Goal: Contribute content: Add original content to the website for others to see

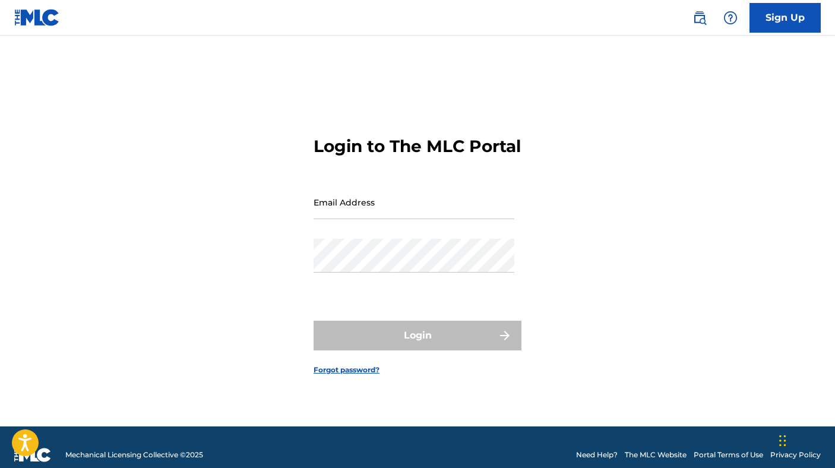
click at [337, 212] on input "Email Address" at bounding box center [413, 202] width 201 height 34
click at [310, 221] on div "Login to The MLC Portal Email Address backforty Password Login Forgot password?" at bounding box center [417, 245] width 831 height 361
click at [316, 219] on input "backforty" at bounding box center [413, 202] width 201 height 34
click at [409, 219] on input "[PERSON_NAME]" at bounding box center [413, 202] width 201 height 34
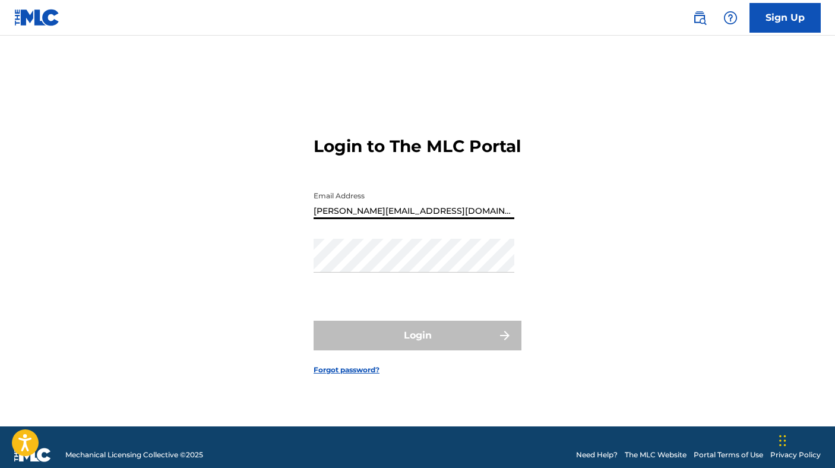
type input "[PERSON_NAME][EMAIL_ADDRESS][DOMAIN_NAME]"
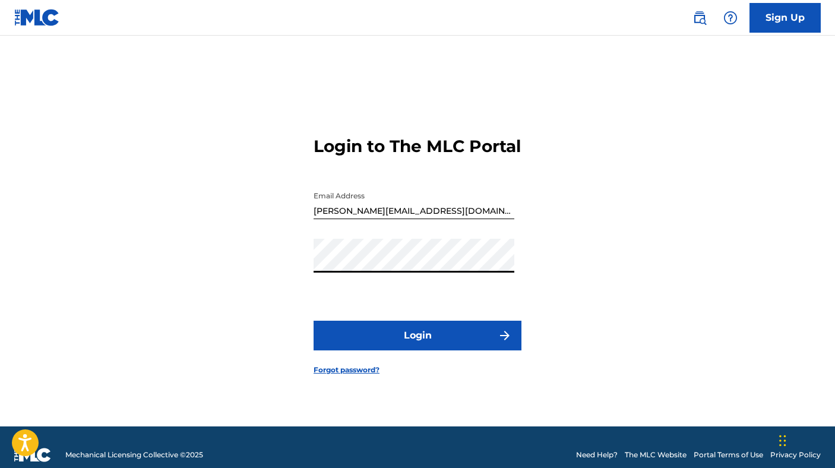
click at [501, 343] on img "submit" at bounding box center [505, 335] width 14 height 14
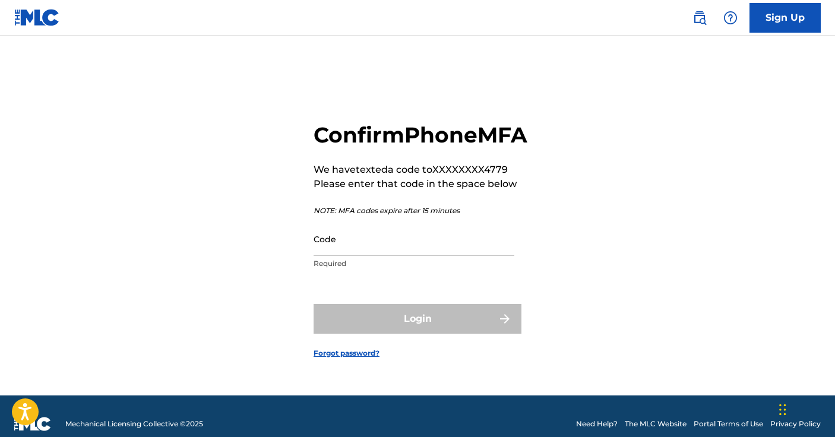
click at [404, 256] on input "Code" at bounding box center [413, 239] width 201 height 34
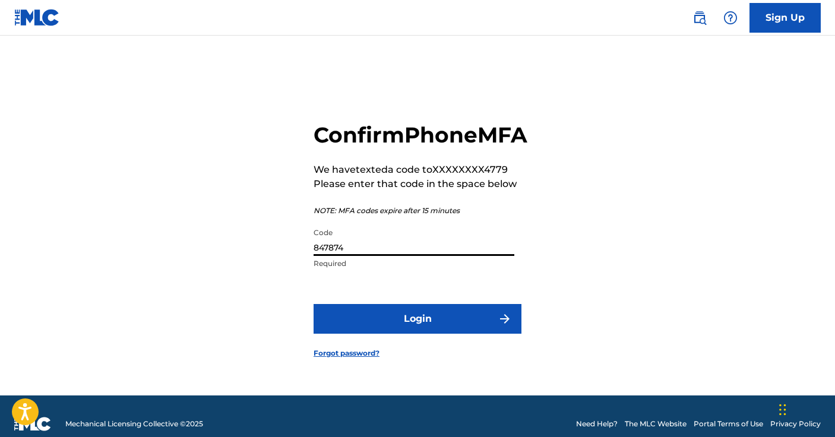
type input "847874"
click at [416, 331] on button "Login" at bounding box center [417, 319] width 208 height 30
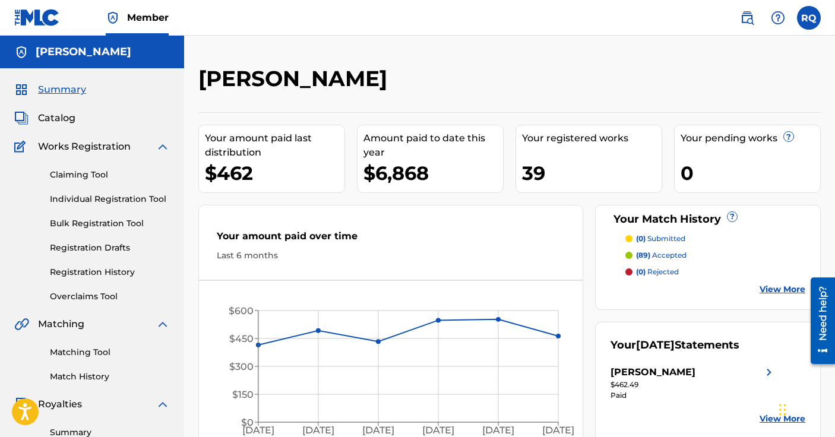
click at [42, 119] on span "Catalog" at bounding box center [56, 118] width 37 height 14
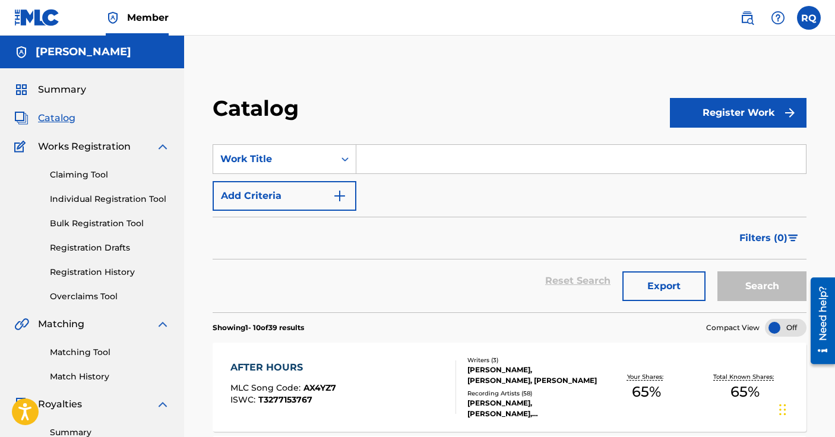
click at [724, 106] on button "Register Work" at bounding box center [738, 113] width 137 height 30
click at [699, 148] on link "Individual" at bounding box center [738, 151] width 137 height 28
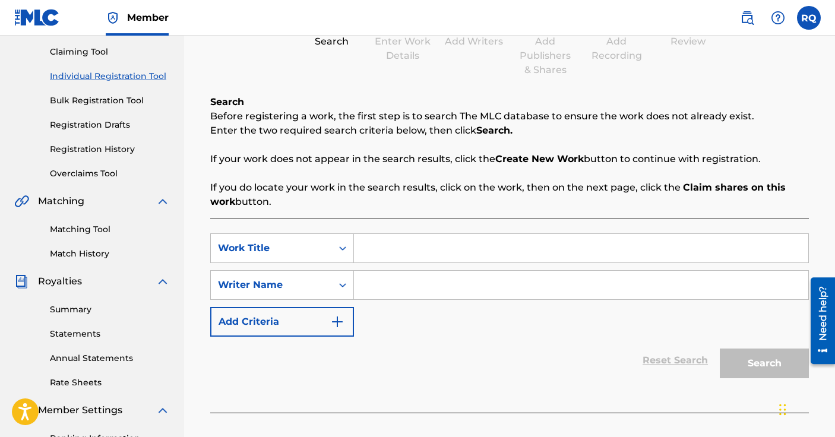
scroll to position [143, 0]
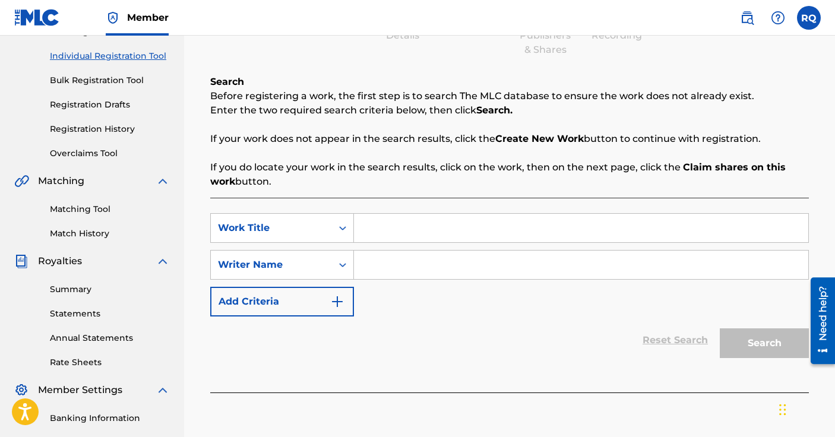
click at [394, 236] on input "Search Form" at bounding box center [581, 228] width 454 height 28
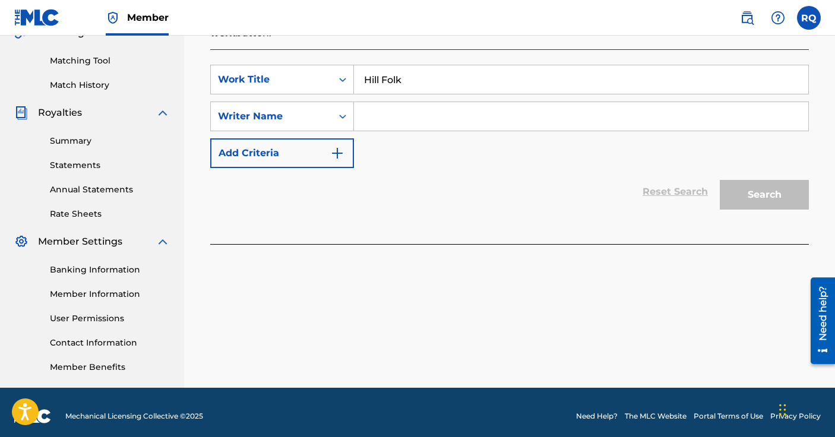
scroll to position [287, 0]
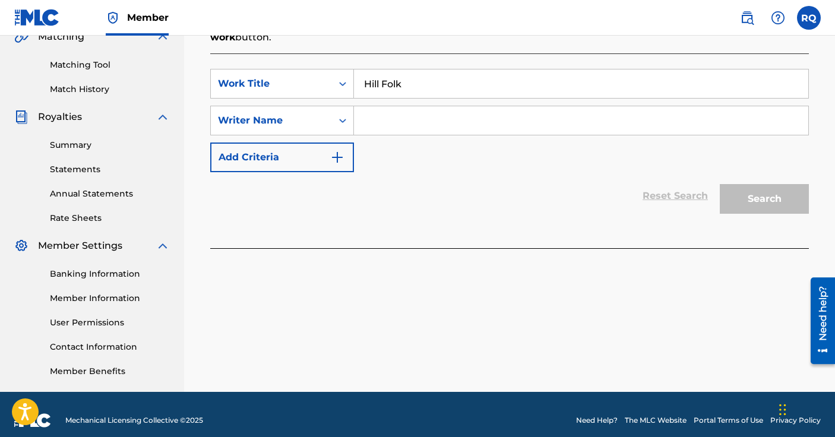
type input "Hill Folk"
click at [422, 151] on div "SearchWithCriteria88e67ce1-b30b-42ac-9758-b485eadb39cf Work Title Hill Folk Sea…" at bounding box center [509, 120] width 598 height 103
click at [407, 121] on input "Search Form" at bounding box center [581, 120] width 454 height 28
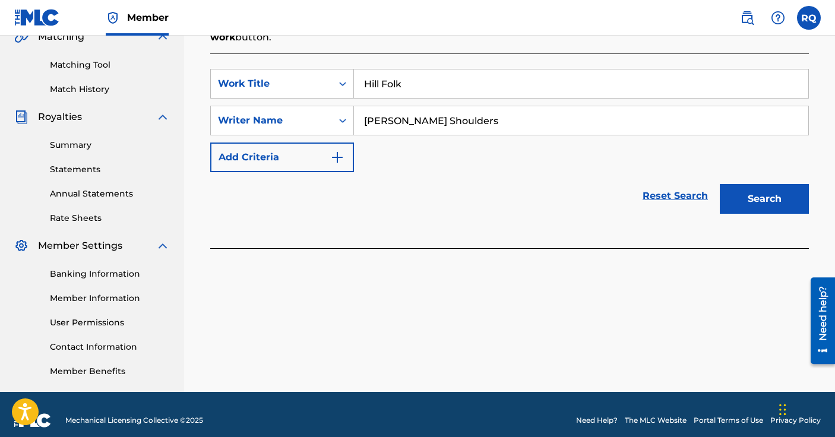
type input "[PERSON_NAME] Shoulders"
click at [727, 187] on button "Search" at bounding box center [764, 199] width 89 height 30
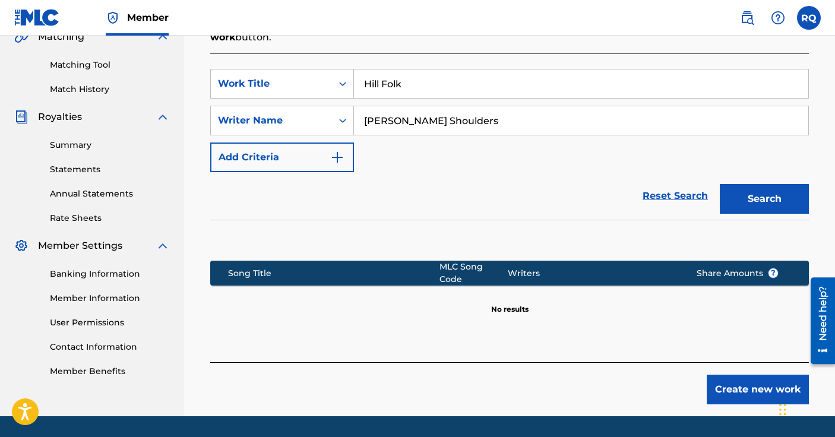
scroll to position [316, 0]
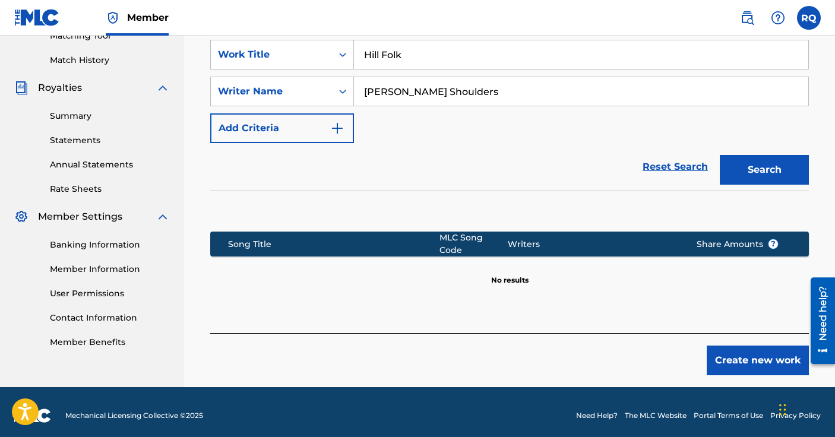
click at [725, 349] on button "Create new work" at bounding box center [757, 361] width 102 height 30
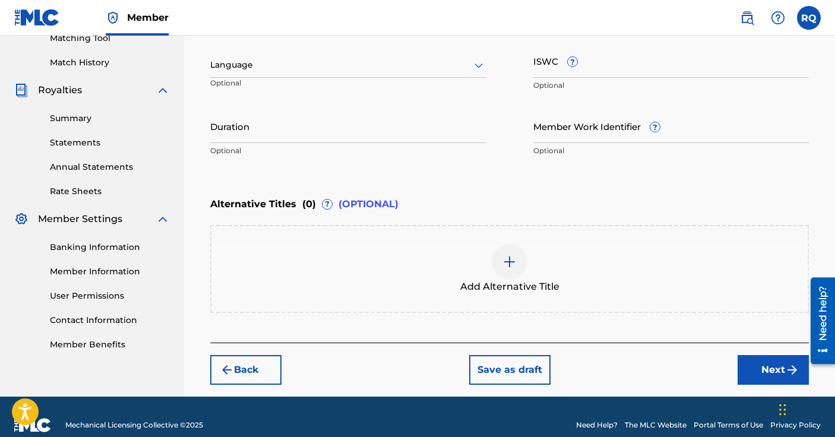
scroll to position [330, 0]
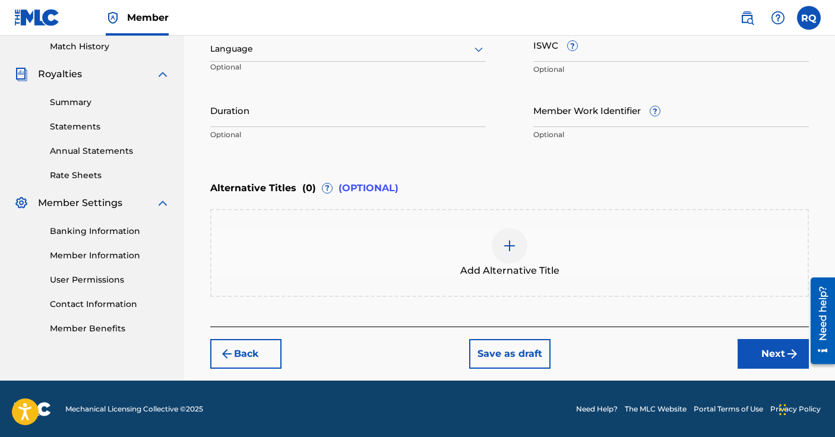
click at [748, 354] on button "Next" at bounding box center [772, 354] width 71 height 30
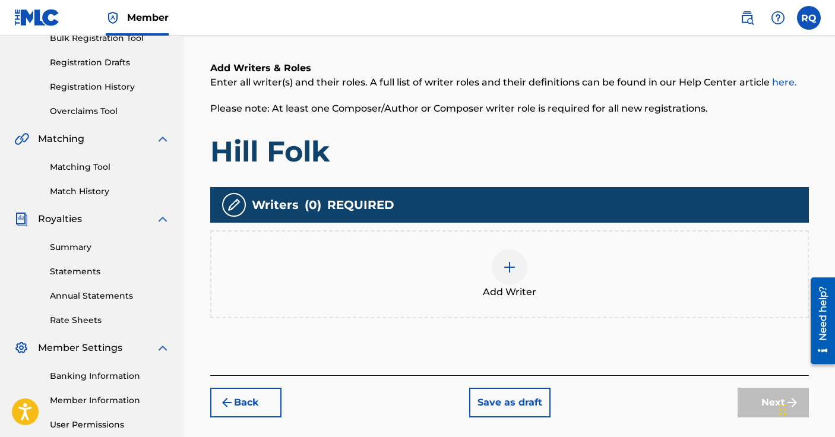
scroll to position [195, 0]
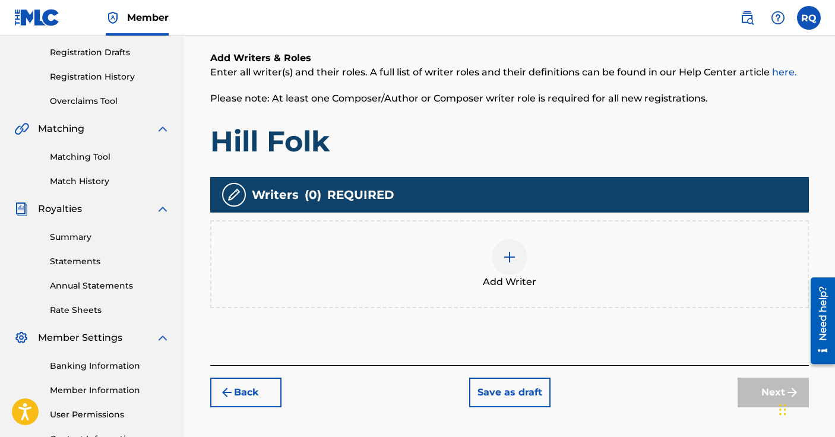
click at [502, 254] on img at bounding box center [509, 257] width 14 height 14
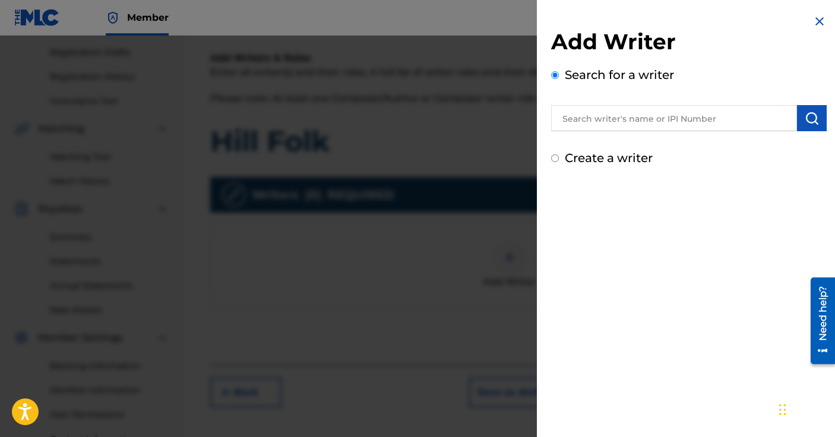
click at [600, 113] on input "text" at bounding box center [674, 118] width 246 height 26
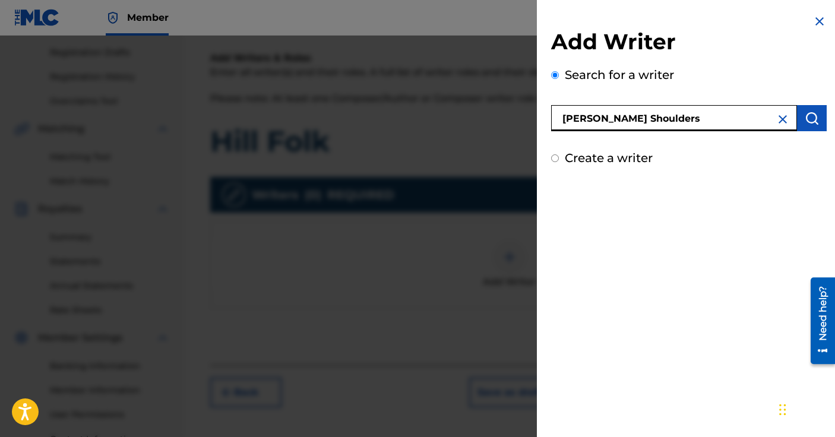
type input "[PERSON_NAME] Shoulders"
click at [807, 126] on button "submit" at bounding box center [812, 118] width 30 height 26
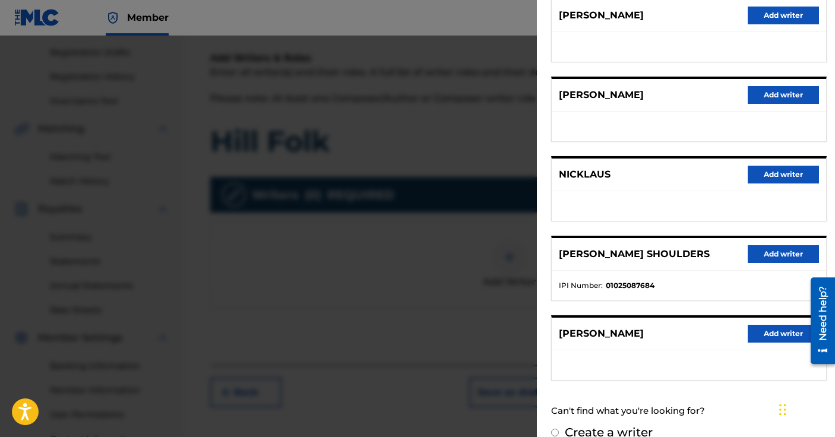
scroll to position [182, 0]
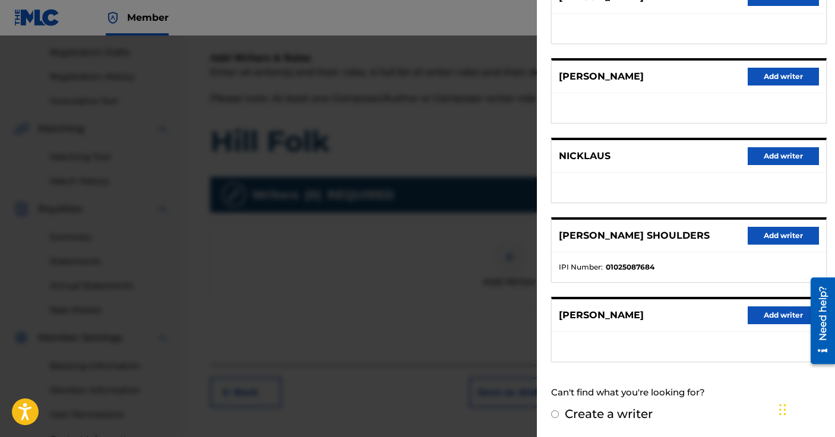
click at [759, 234] on button "Add writer" at bounding box center [782, 236] width 71 height 18
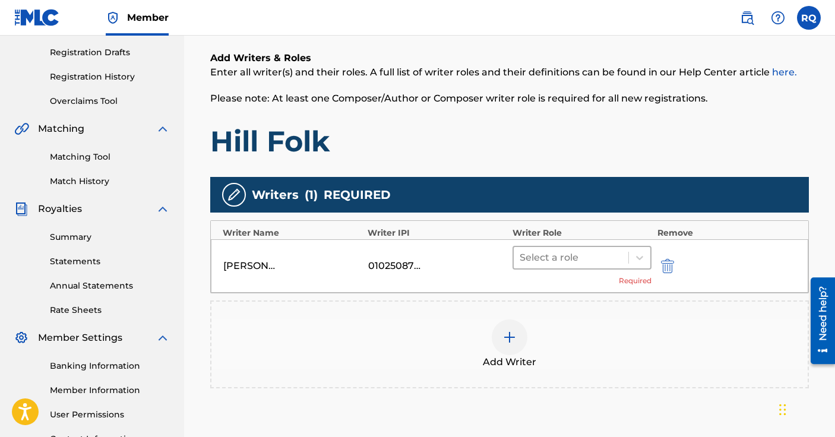
click at [557, 255] on div at bounding box center [570, 257] width 103 height 17
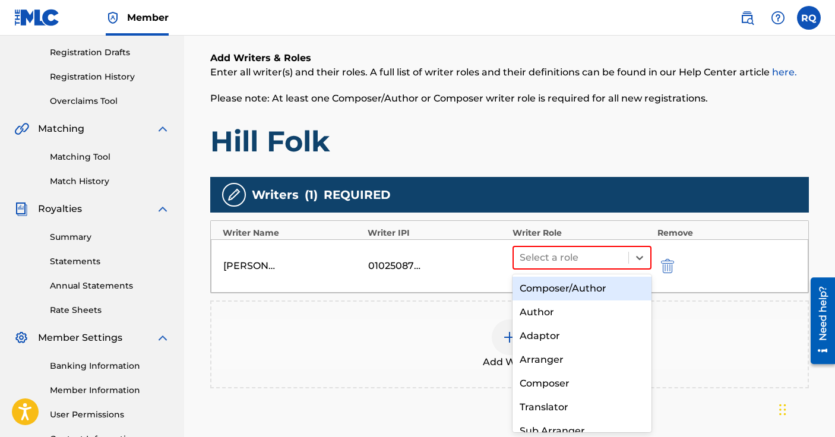
click at [579, 290] on div "Composer/Author" at bounding box center [581, 289] width 139 height 24
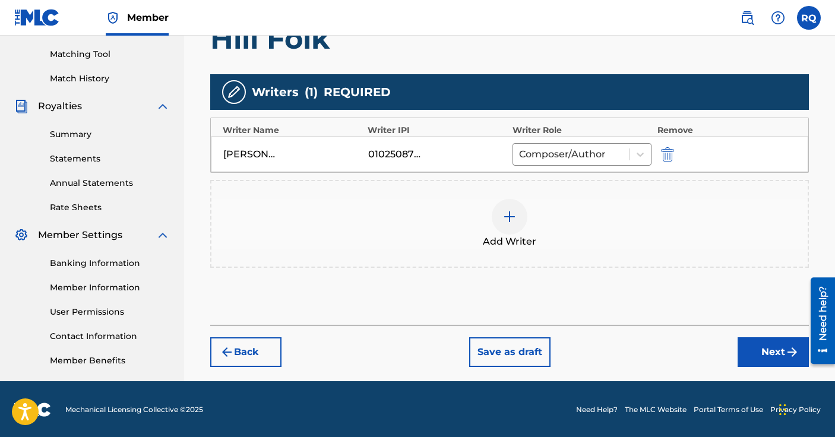
scroll to position [299, 0]
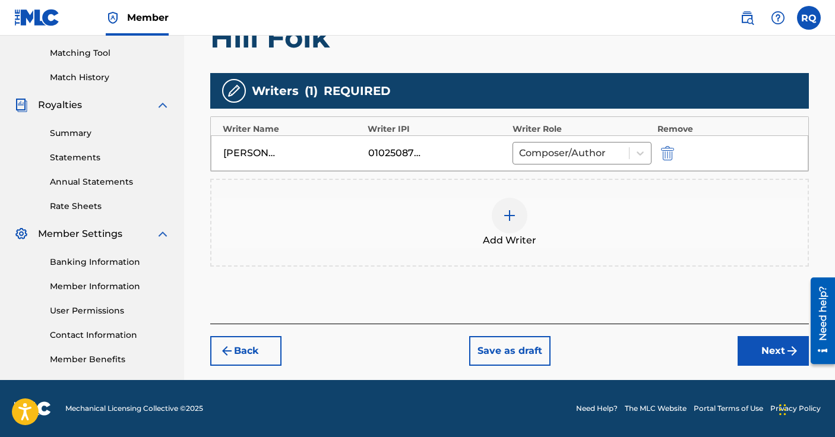
click at [747, 359] on button "Next" at bounding box center [772, 351] width 71 height 30
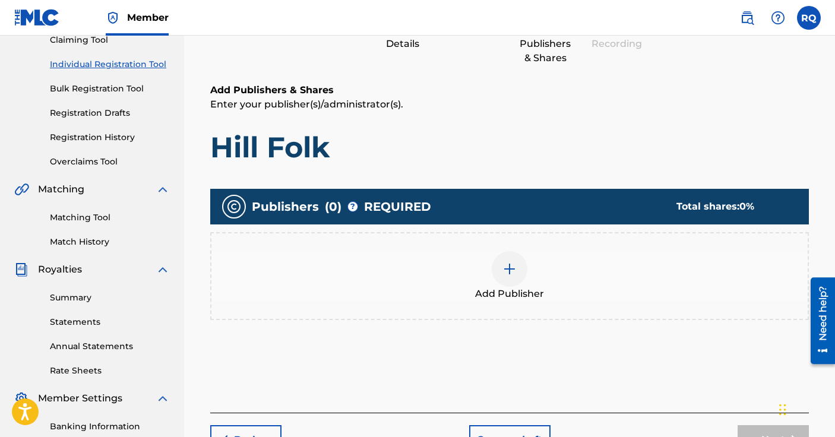
scroll to position [137, 0]
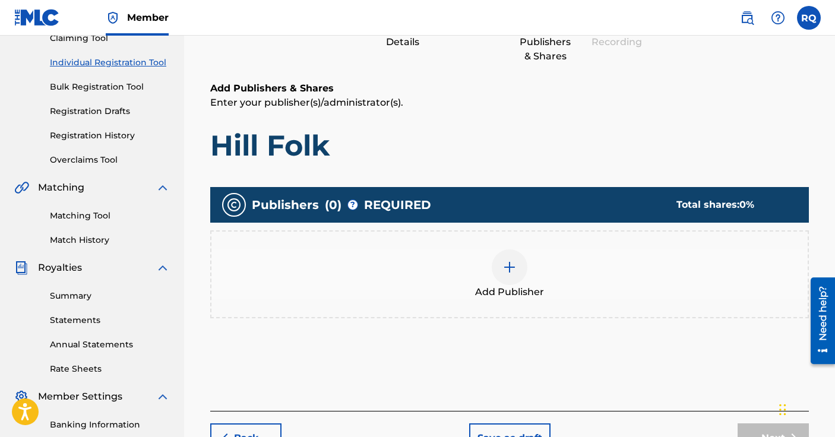
click at [517, 265] on div at bounding box center [510, 267] width 36 height 36
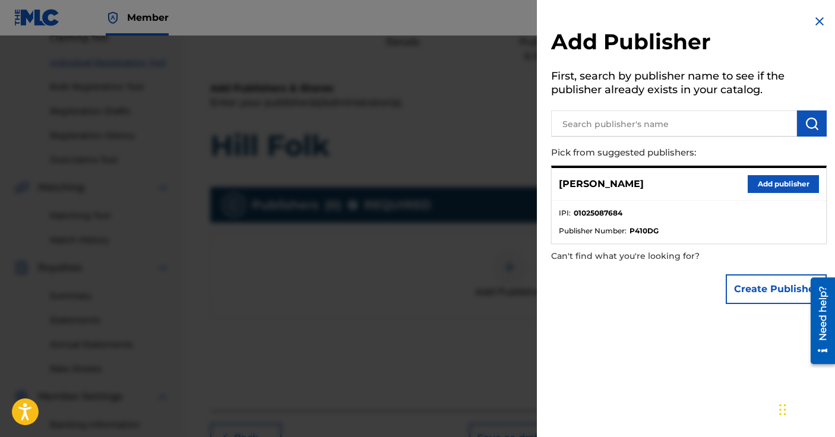
click at [773, 180] on button "Add publisher" at bounding box center [782, 184] width 71 height 18
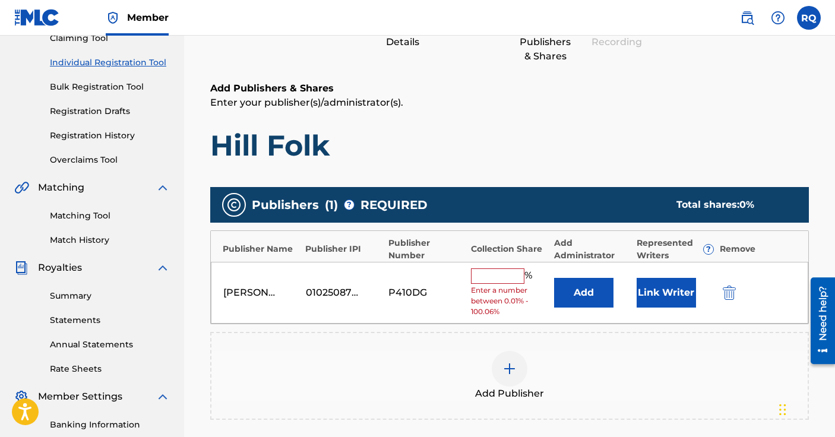
click at [497, 271] on input "text" at bounding box center [497, 275] width 53 height 15
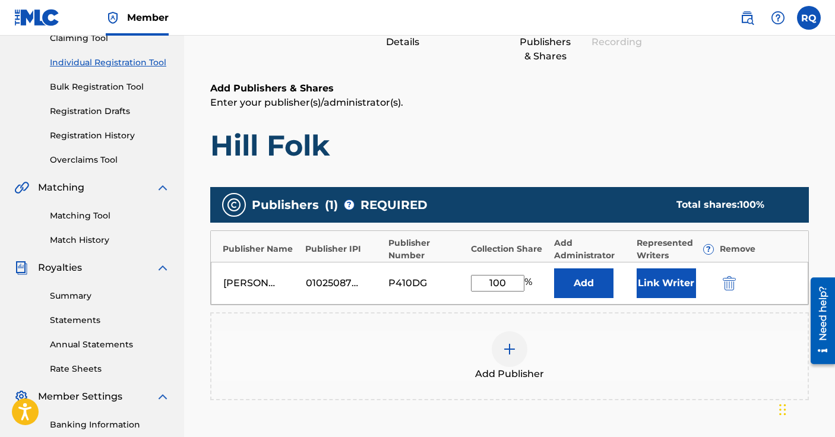
type input "100"
click at [655, 333] on div "Add Publisher" at bounding box center [509, 356] width 596 height 50
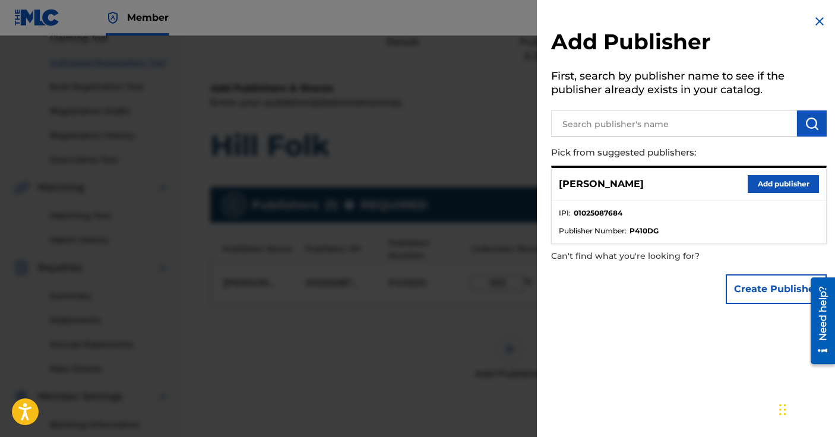
click at [813, 24] on img at bounding box center [819, 21] width 14 height 14
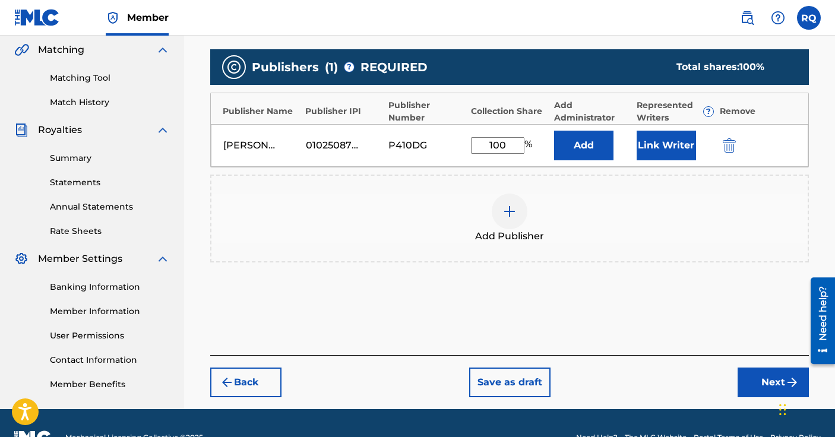
scroll to position [275, 0]
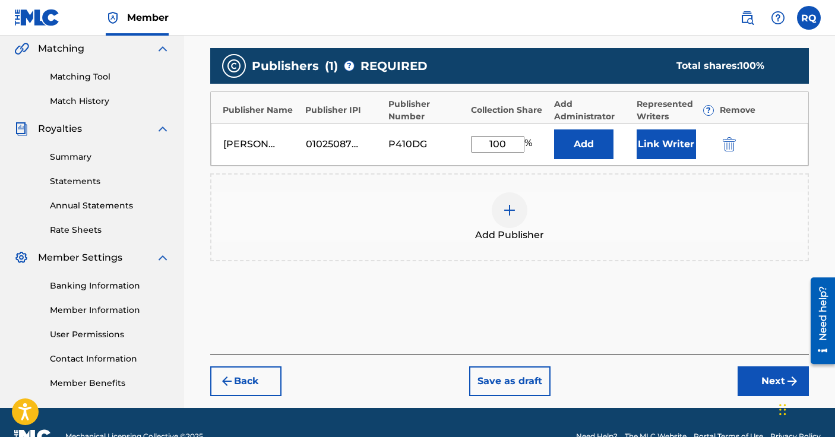
click at [674, 133] on button "Link Writer" at bounding box center [665, 144] width 59 height 30
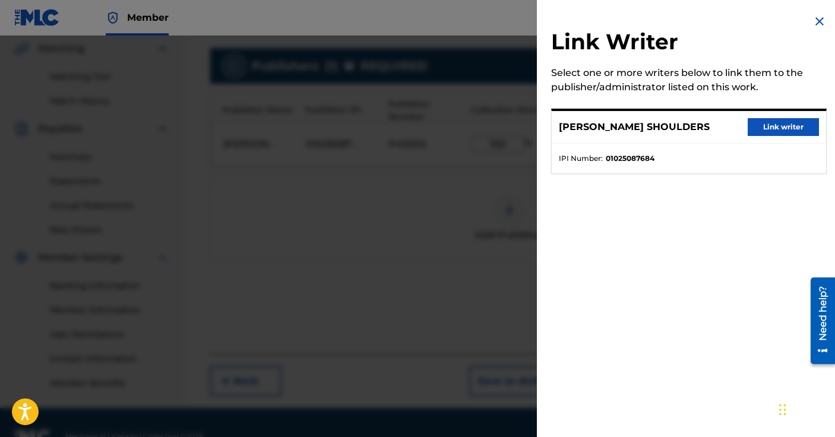
click at [773, 134] on button "Link writer" at bounding box center [782, 127] width 71 height 18
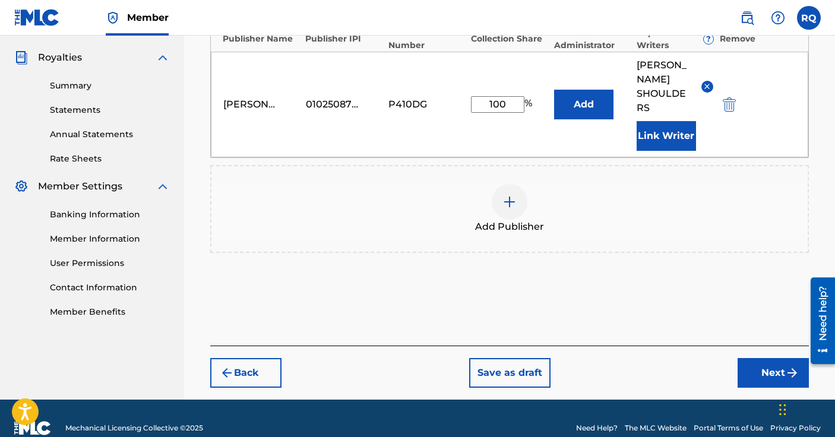
scroll to position [348, 0]
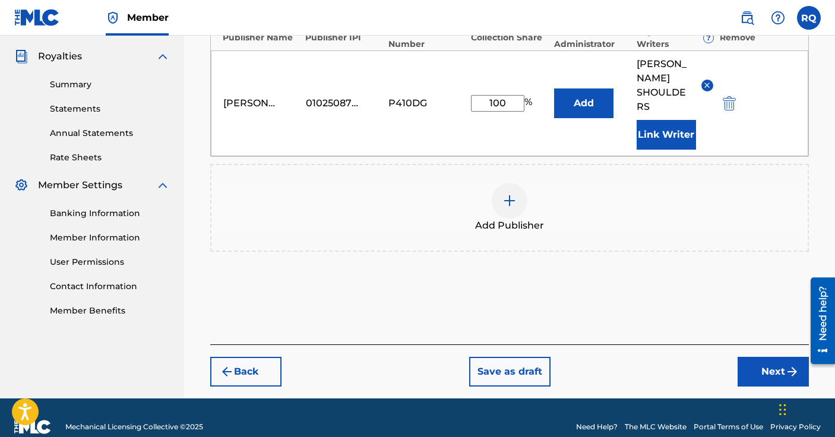
click at [744, 367] on button "Next" at bounding box center [772, 372] width 71 height 30
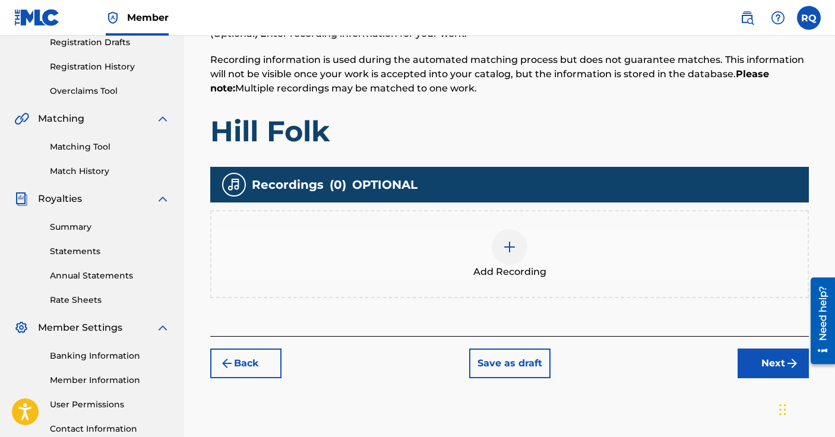
scroll to position [210, 0]
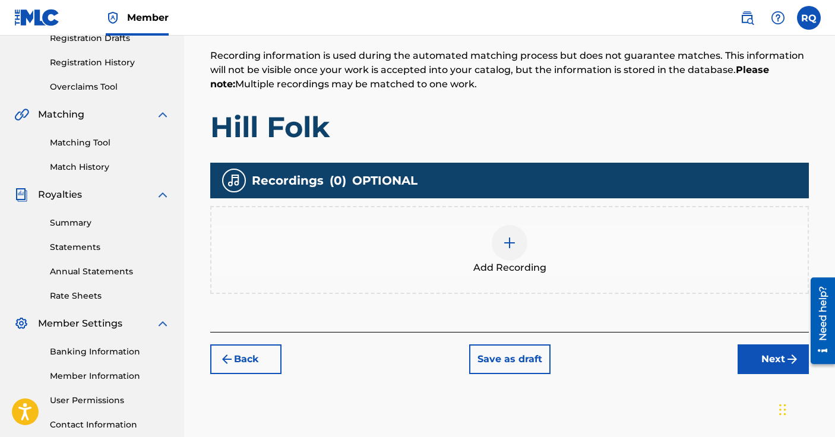
click at [502, 248] on img at bounding box center [509, 243] width 14 height 14
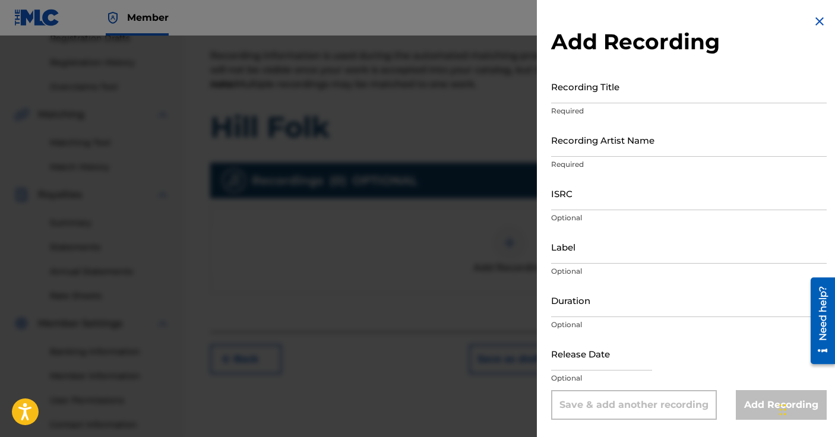
click at [629, 96] on input "Recording Title" at bounding box center [688, 86] width 275 height 34
type input "Hill Folk"
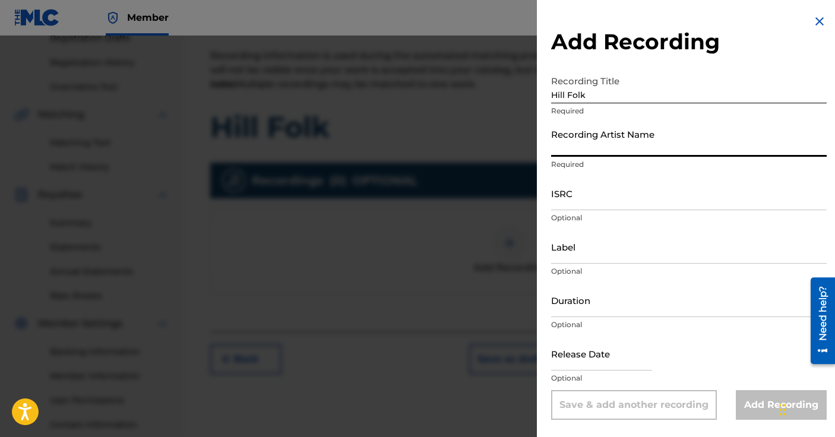
click at [665, 141] on input "Recording Artist Name" at bounding box center [688, 140] width 275 height 34
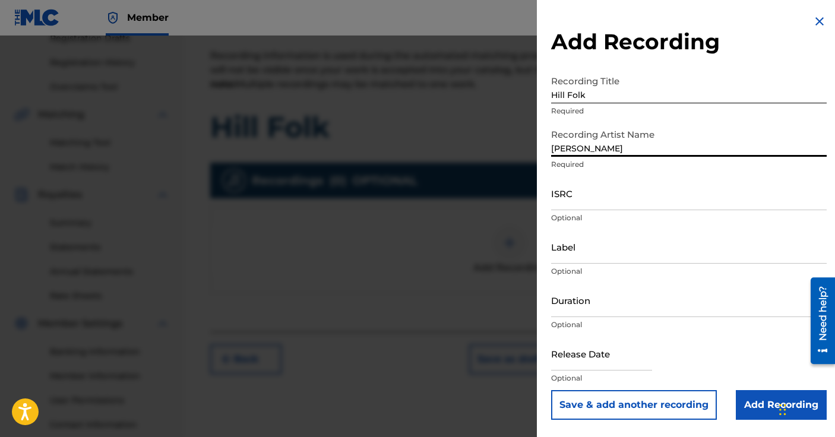
type input "[PERSON_NAME]"
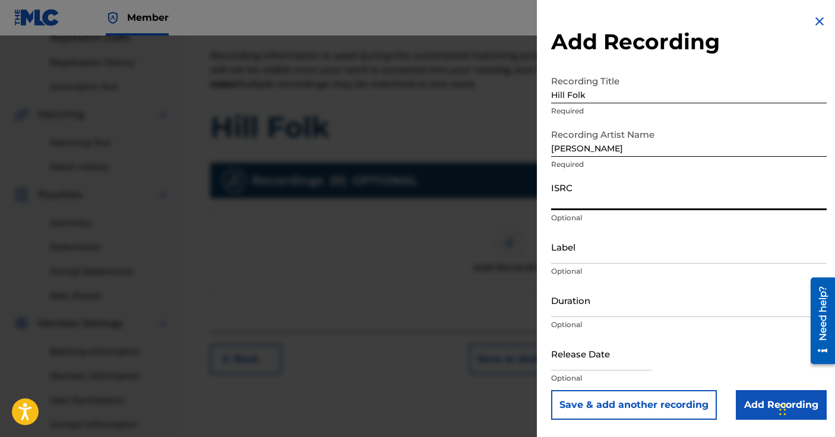
click at [658, 201] on input "ISRC" at bounding box center [688, 193] width 275 height 34
paste input "USA2B2511829"
type input "USA2B2511829"
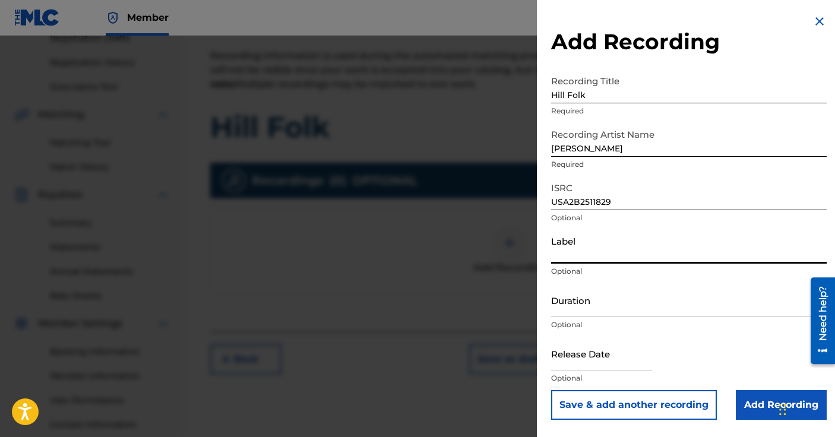
click at [625, 255] on input "Label" at bounding box center [688, 247] width 275 height 34
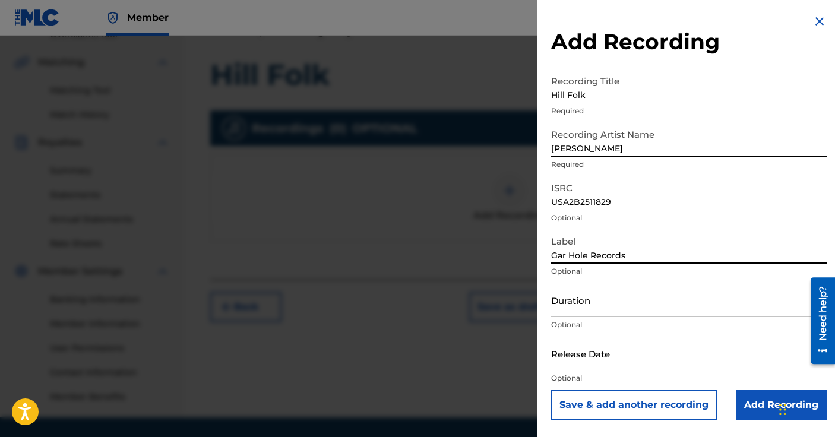
scroll to position [281, 0]
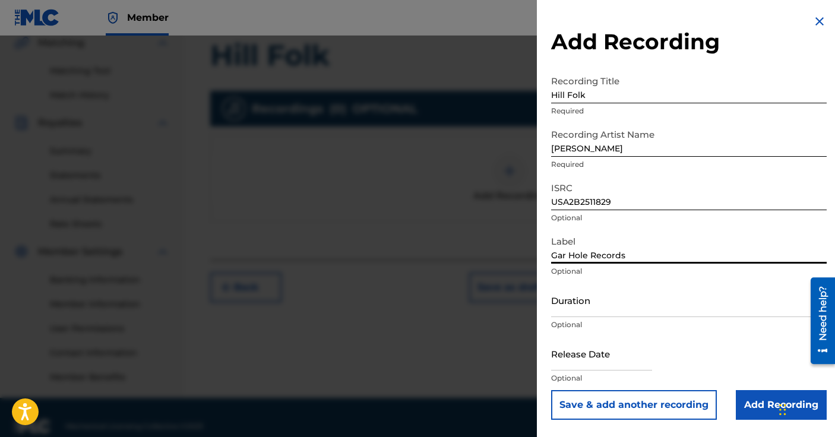
type input "Gar Hole Records"
click at [751, 405] on input "Add Recording" at bounding box center [781, 405] width 91 height 30
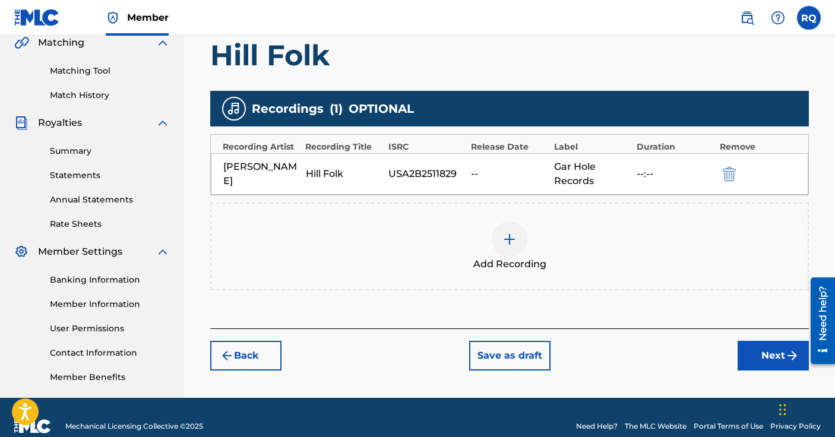
click at [756, 359] on button "Next" at bounding box center [772, 356] width 71 height 30
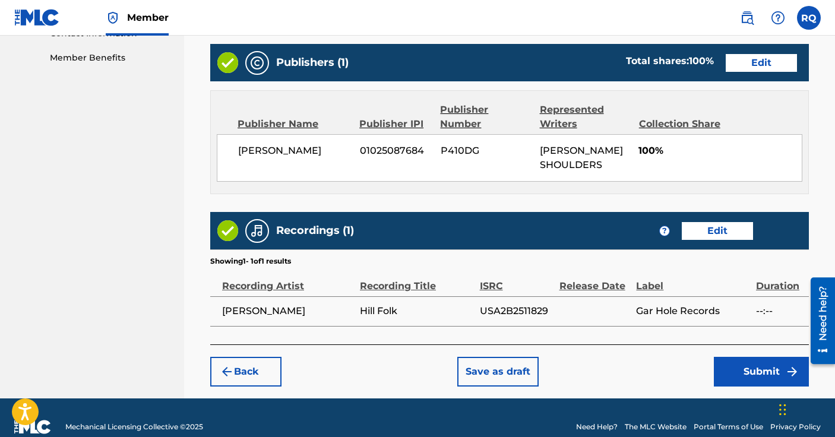
scroll to position [599, 0]
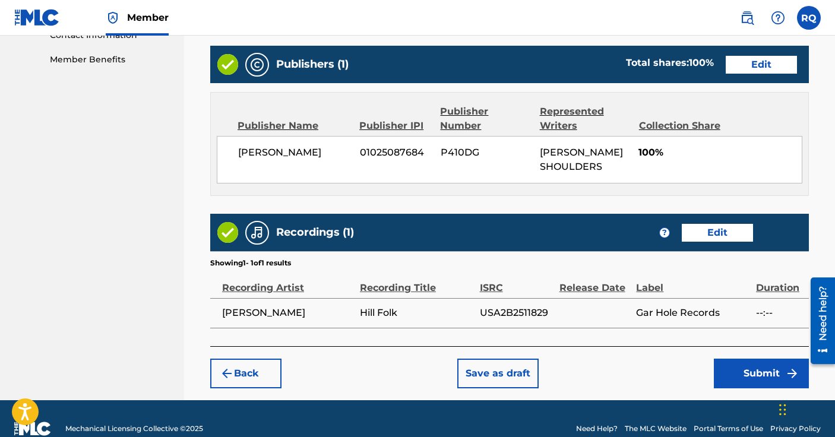
click at [738, 386] on button "Submit" at bounding box center [761, 374] width 95 height 30
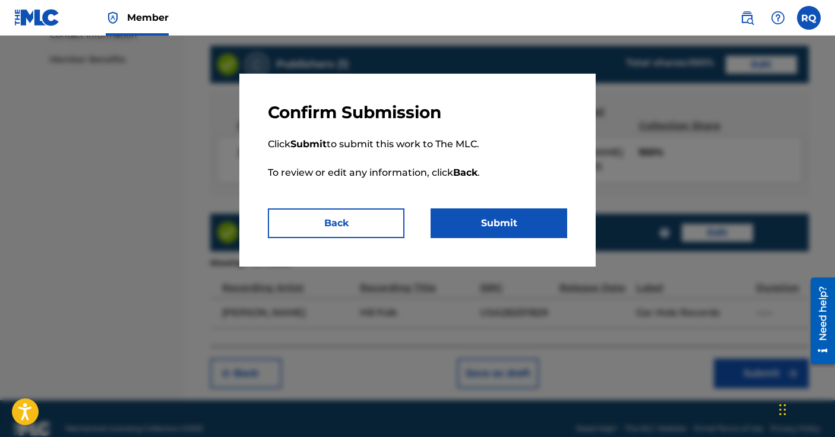
click at [498, 230] on button "Submit" at bounding box center [498, 223] width 137 height 30
